Goal: Transaction & Acquisition: Purchase product/service

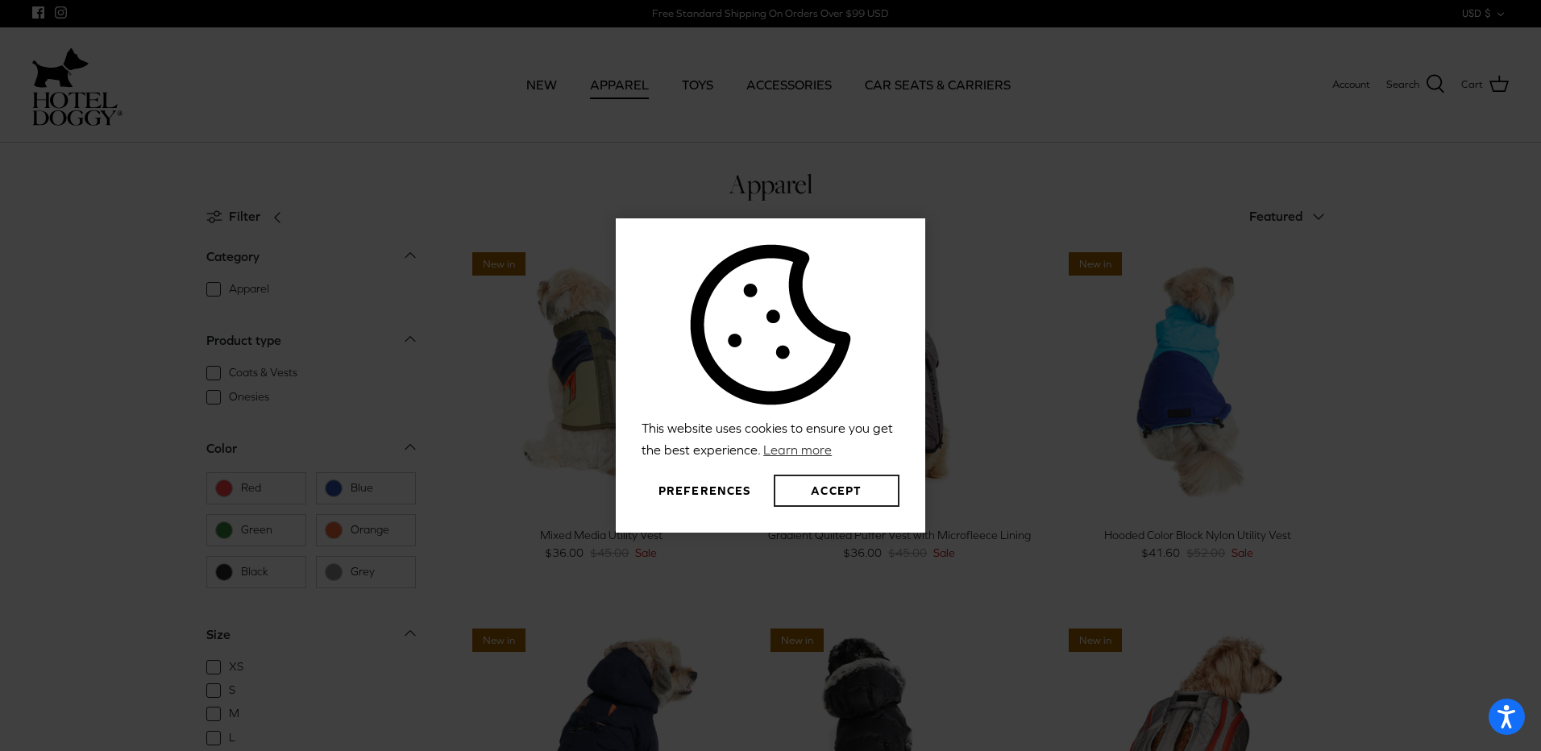
click at [825, 480] on button "Accept" at bounding box center [837, 491] width 126 height 32
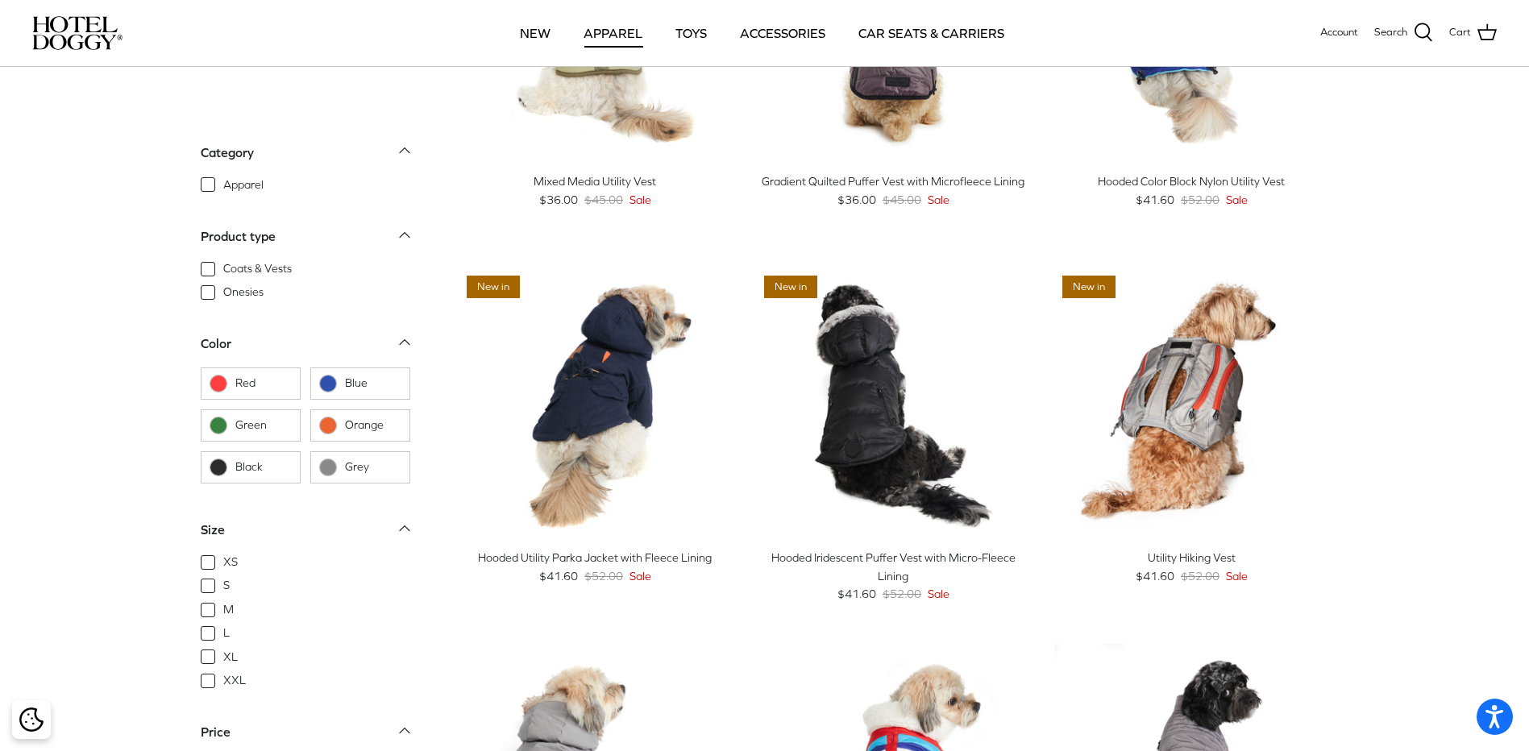
scroll to position [242, 0]
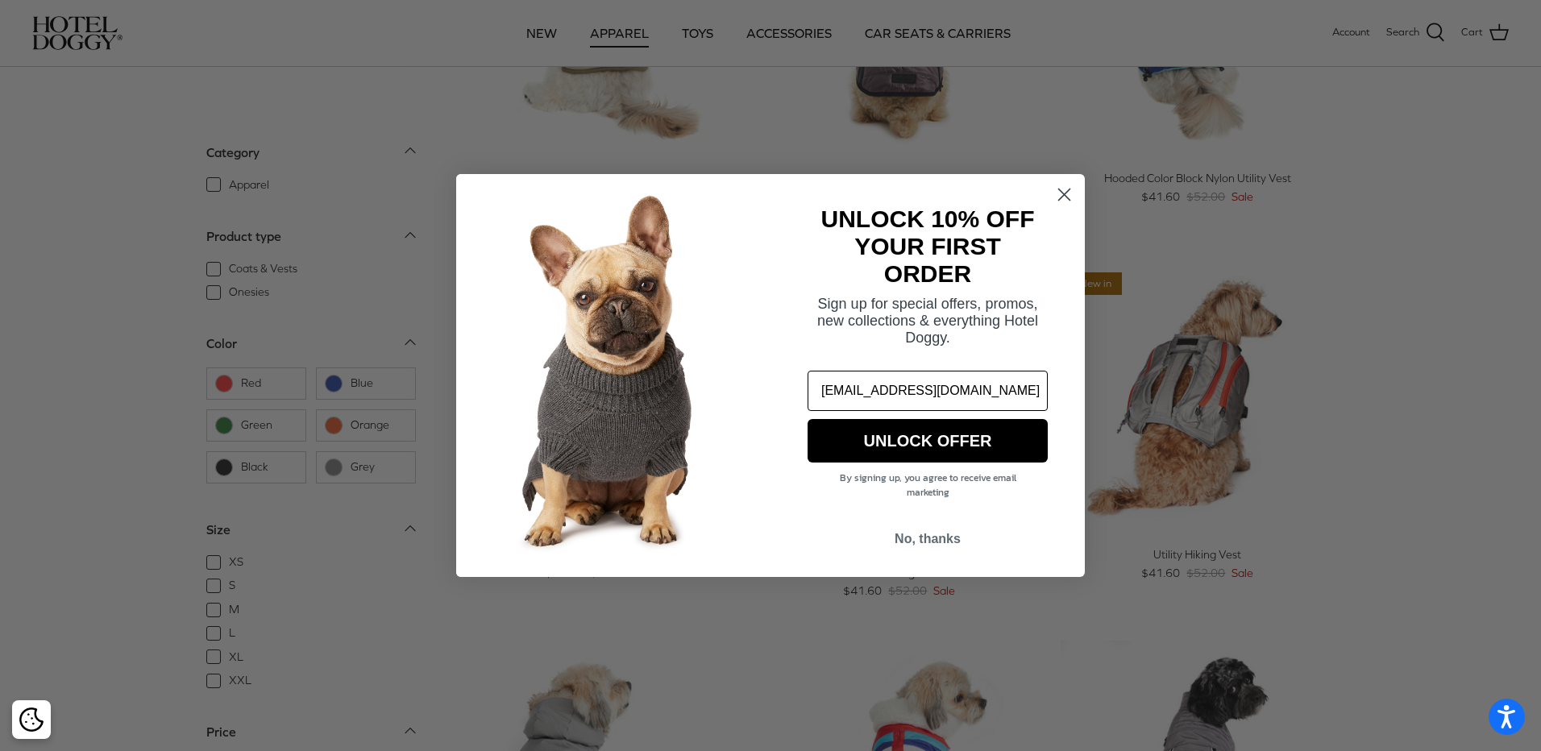
type input "sburdeyney@me.com"
click at [926, 440] on button "UNLOCK OFFER" at bounding box center [928, 441] width 240 height 44
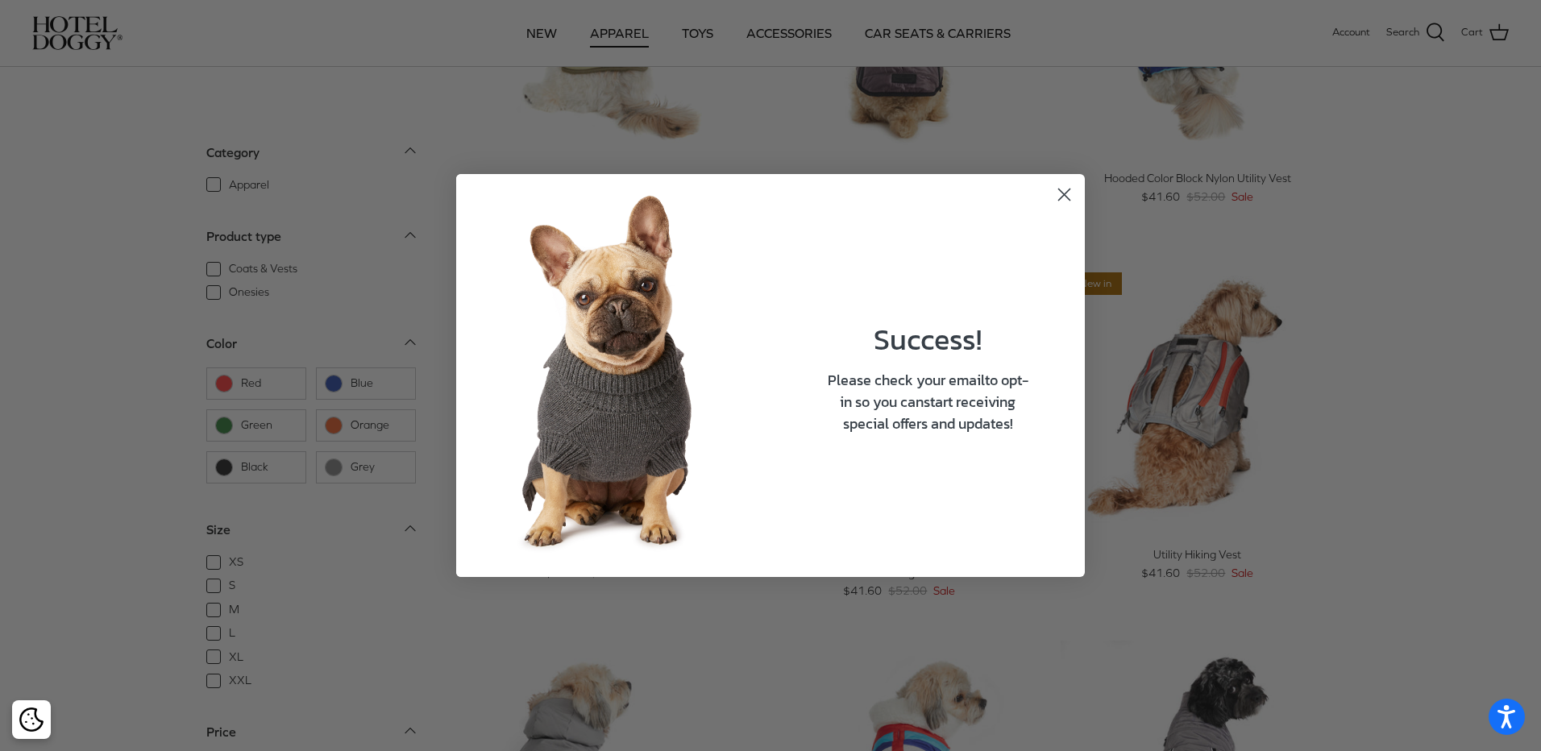
click at [1062, 193] on icon "Close dialog" at bounding box center [1064, 194] width 11 height 11
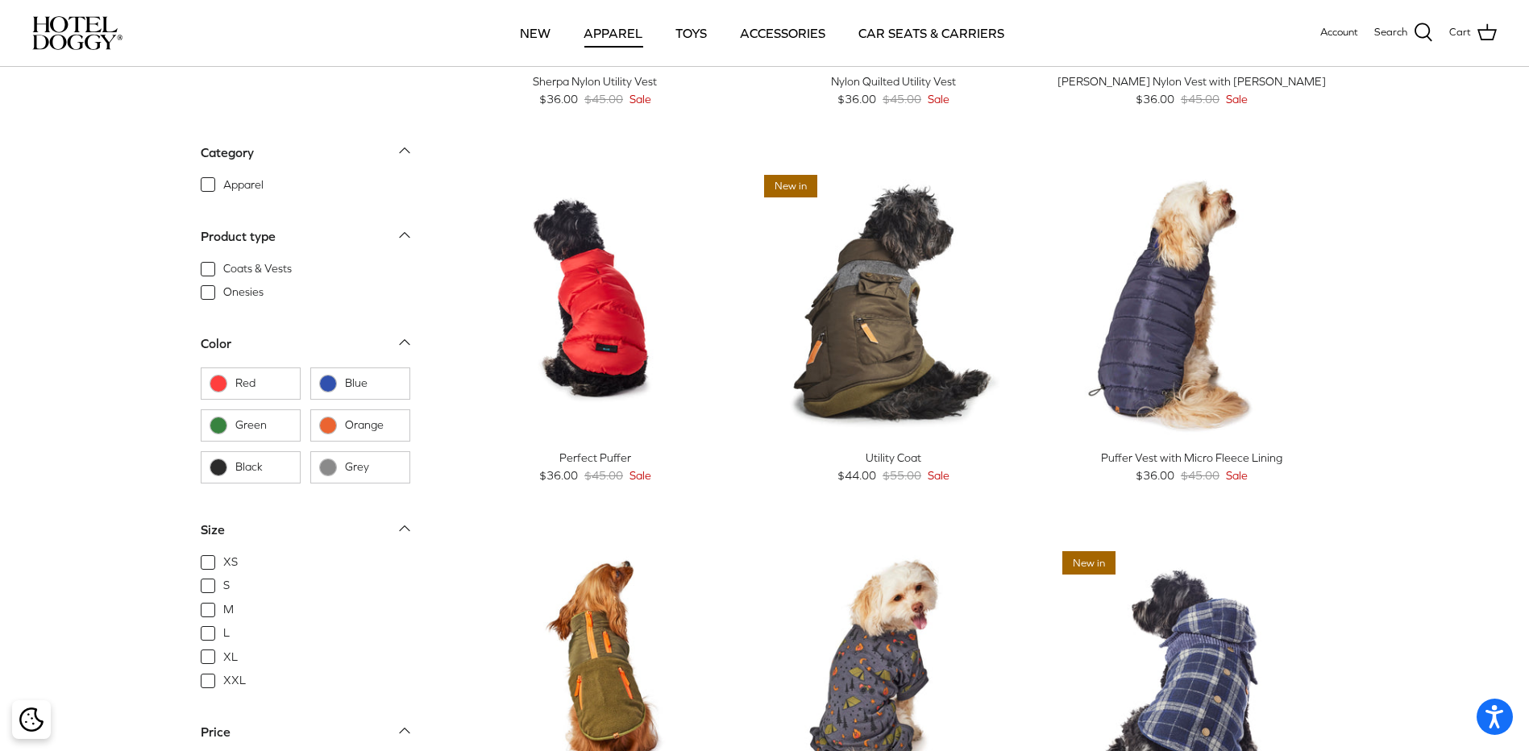
scroll to position [1451, 0]
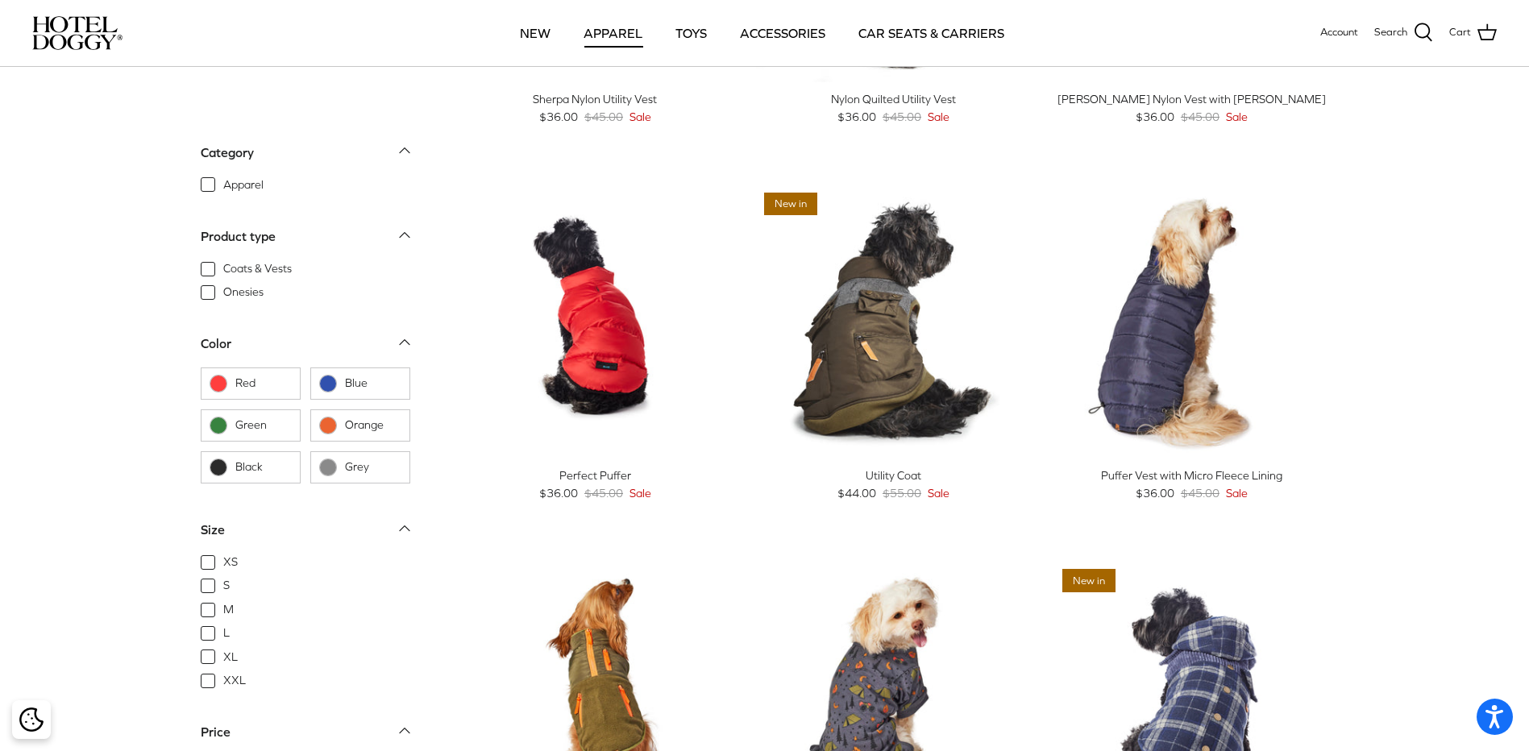
click at [223, 183] on span "Apparel" at bounding box center [243, 185] width 40 height 16
click at [222, 177] on input "Apparel" at bounding box center [223, 177] width 2 height 2
checkbox input "true"
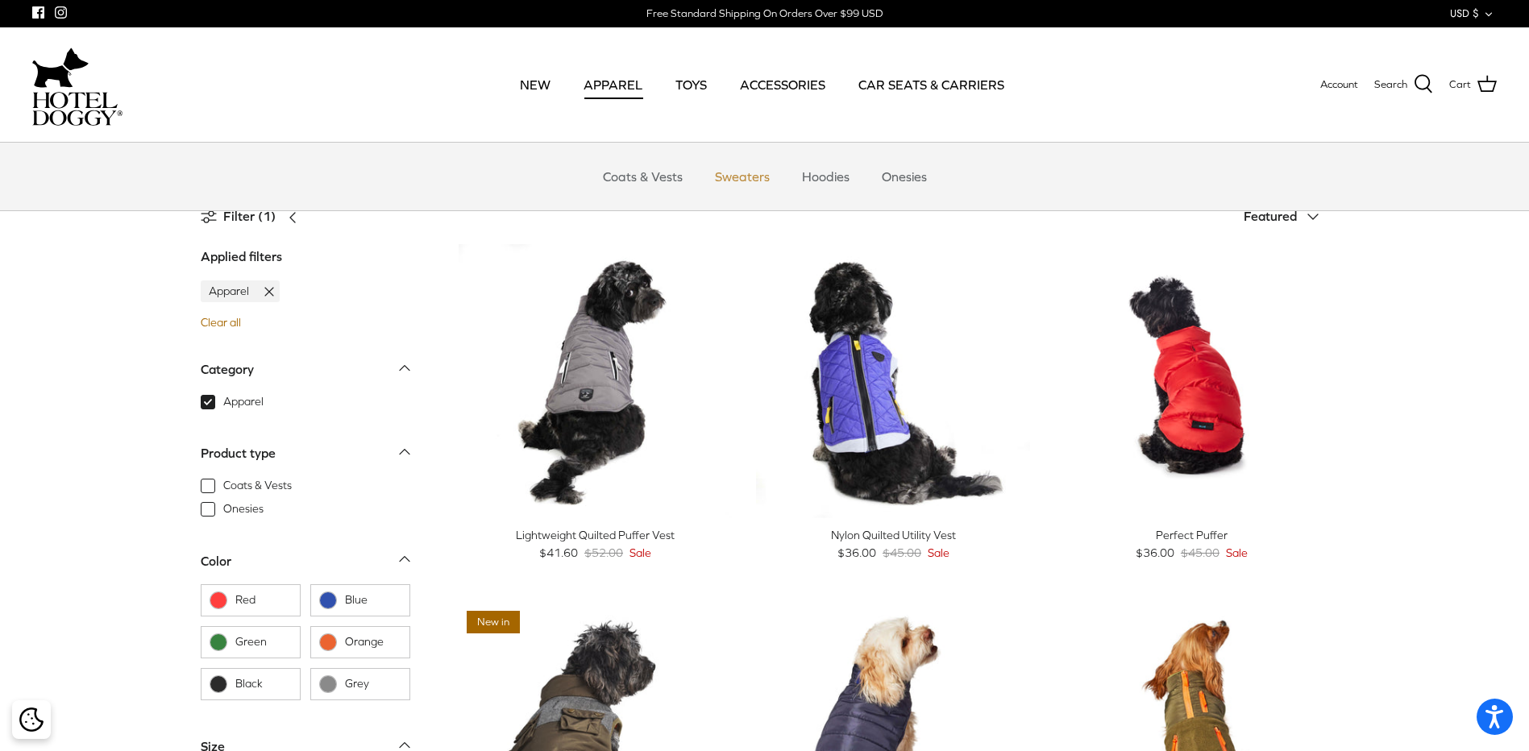
click at [738, 177] on link "Sweaters" at bounding box center [743, 176] width 84 height 48
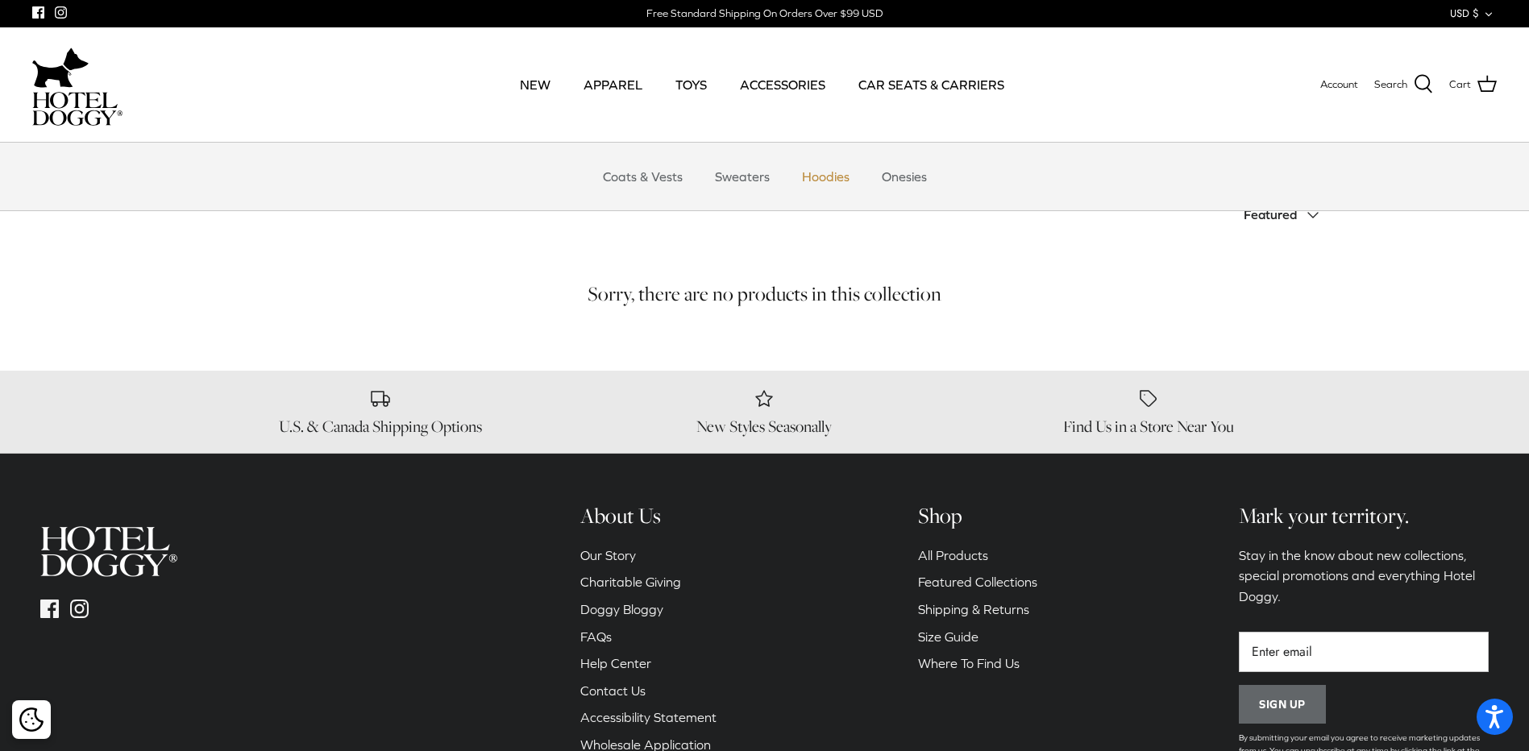
click at [833, 179] on link "Hoodies" at bounding box center [826, 176] width 77 height 48
click at [902, 173] on link "Onesies" at bounding box center [904, 176] width 74 height 48
